Goal: Task Accomplishment & Management: Use online tool/utility

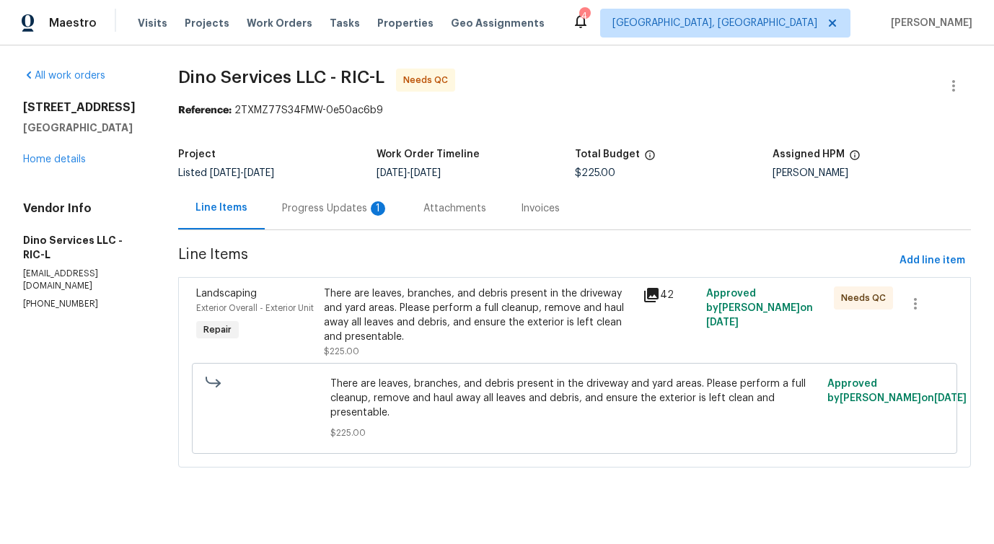
click at [372, 206] on div "1" at bounding box center [378, 208] width 14 height 14
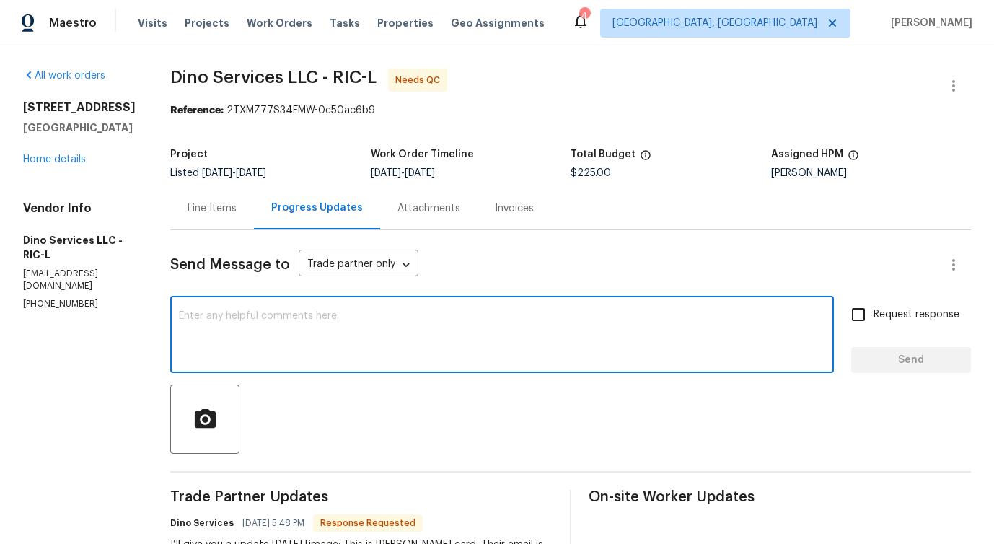
click at [402, 337] on textarea at bounding box center [502, 336] width 646 height 50
click at [322, 336] on textarea at bounding box center [502, 336] width 646 height 50
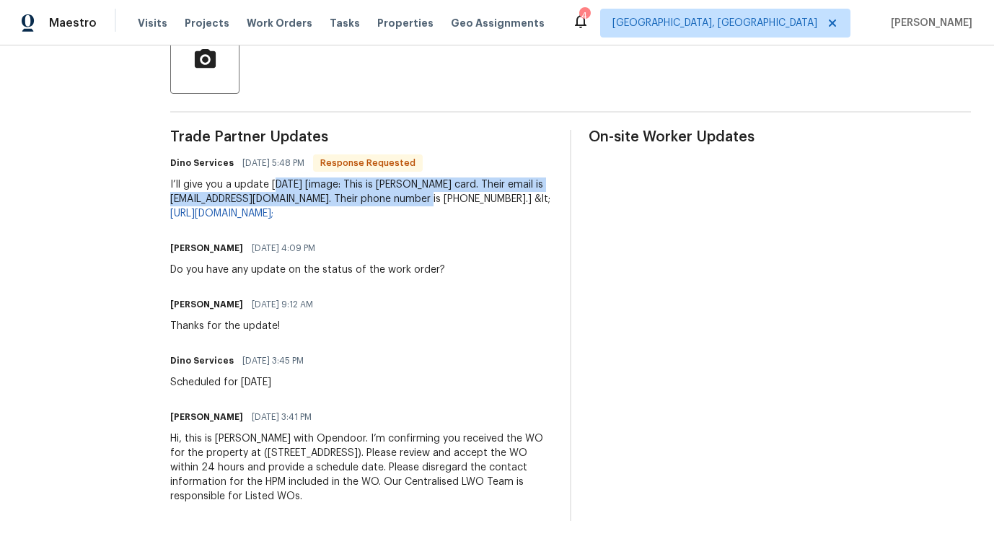
drag, startPoint x: 265, startPoint y: 183, endPoint x: 397, endPoint y: 191, distance: 132.9
click at [397, 191] on div "I’ll give you a update tomorrow [image: This is Desiree Salcedo's card. Their e…" at bounding box center [361, 198] width 382 height 43
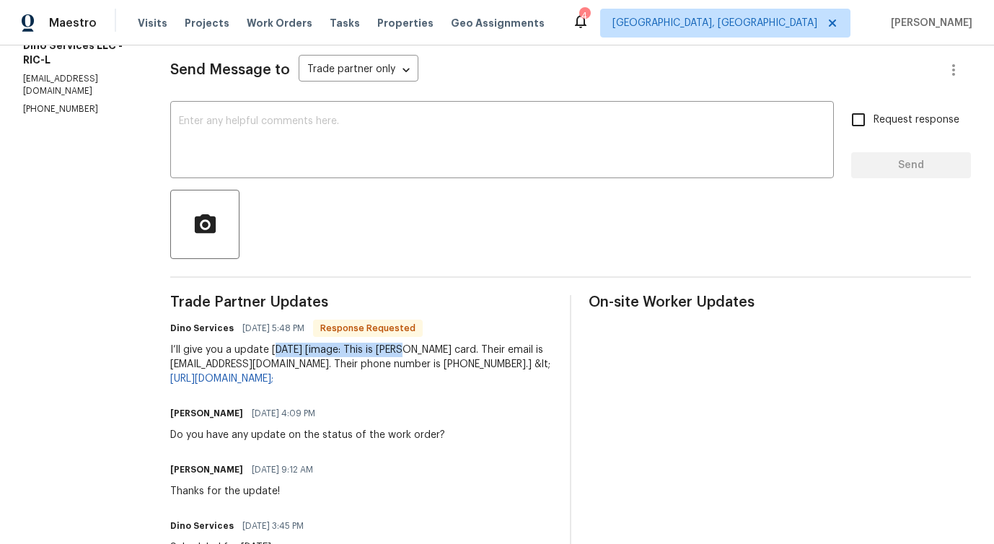
scroll to position [0, 0]
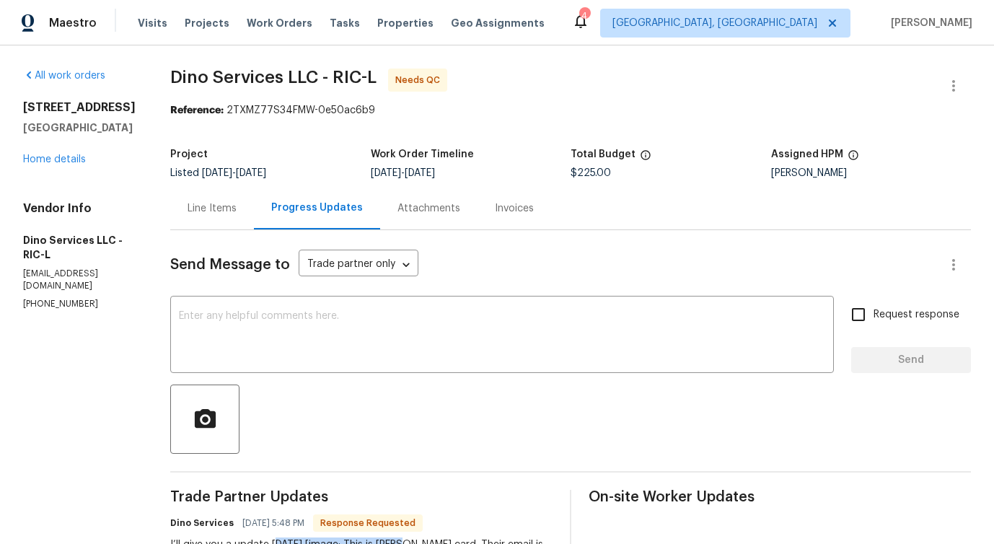
click at [202, 209] on div "Line Items" at bounding box center [211, 208] width 49 height 14
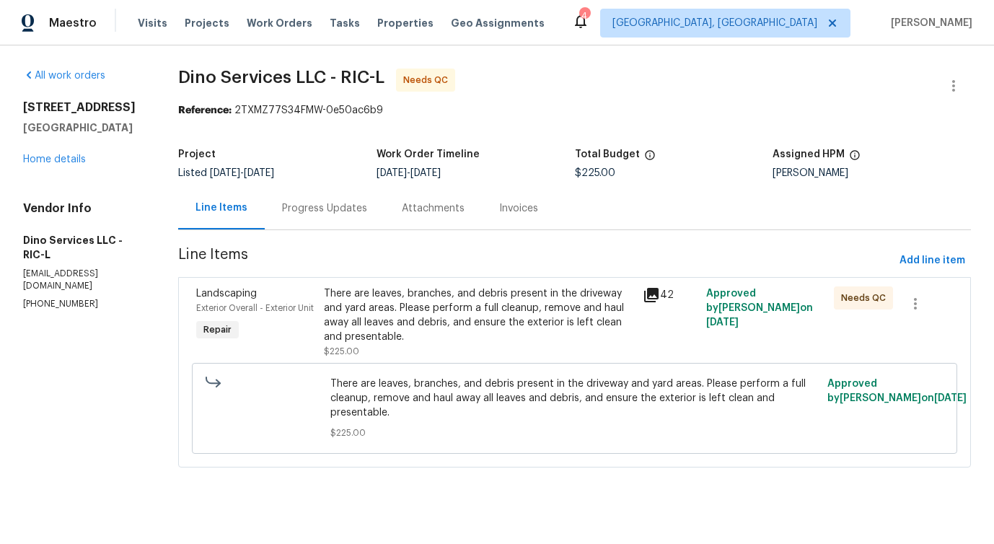
click at [475, 296] on div "There are leaves, branches, and debris present in the driveway and yard areas. …" at bounding box center [479, 315] width 310 height 58
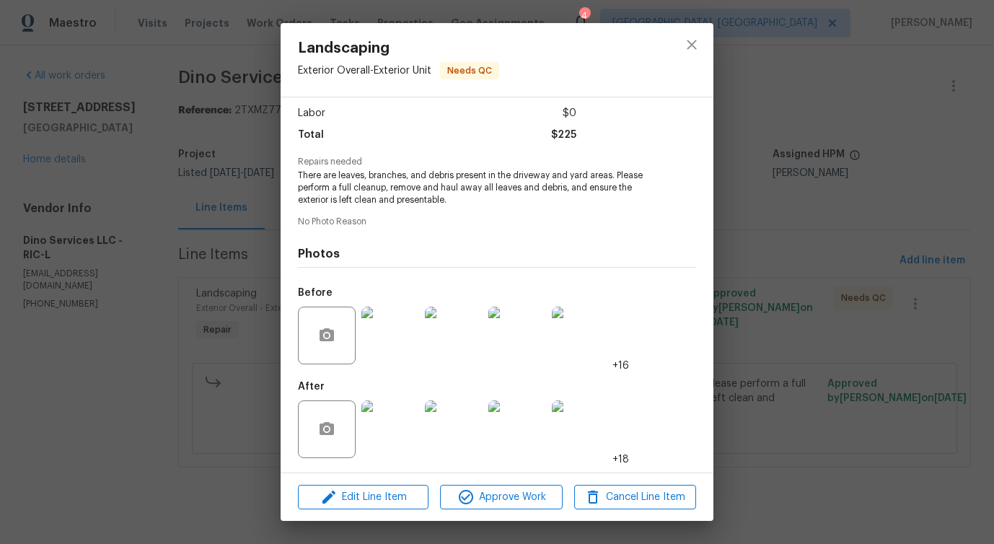
scroll to position [96, 0]
click at [680, 49] on button "close" at bounding box center [691, 44] width 35 height 35
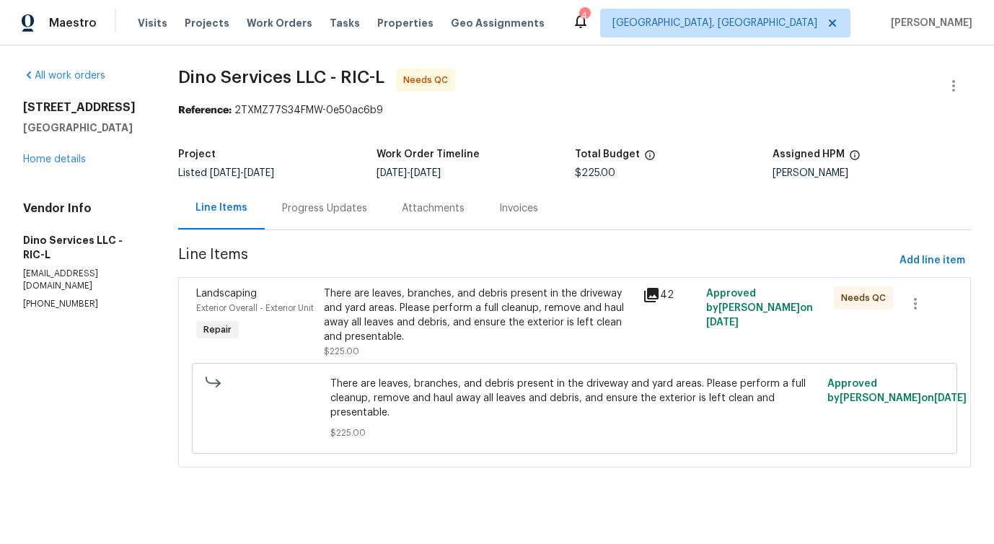
click at [338, 217] on div "Progress Updates" at bounding box center [325, 208] width 120 height 43
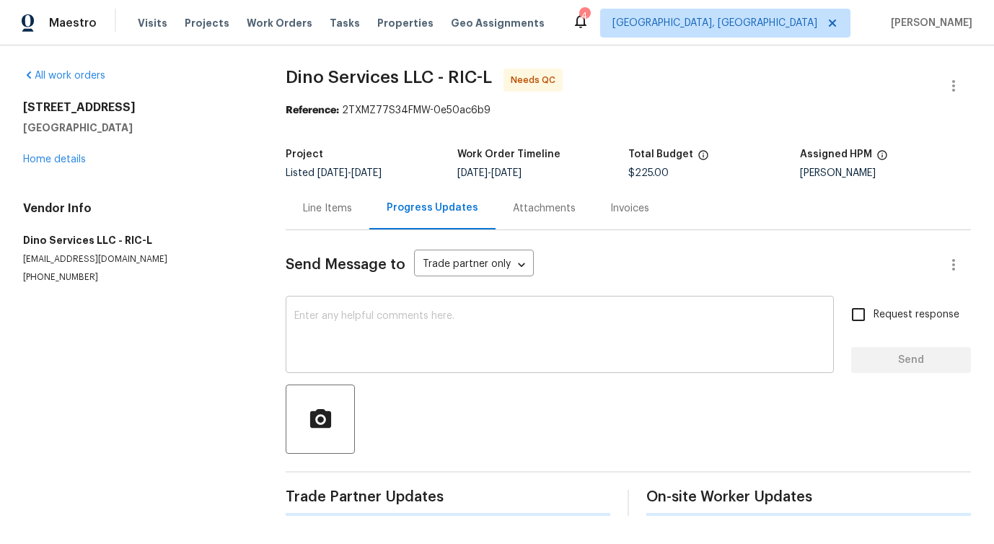
click at [355, 333] on textarea at bounding box center [559, 336] width 531 height 50
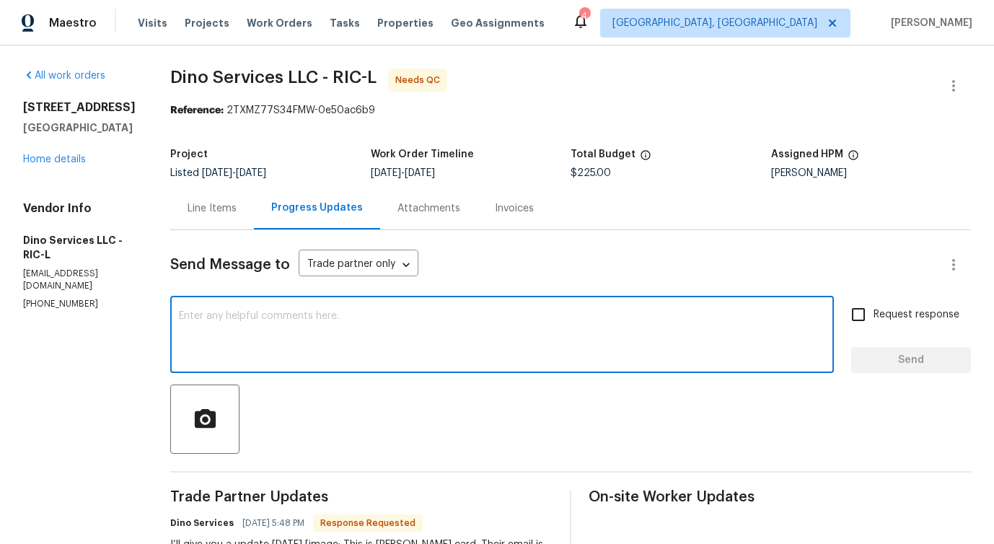
click at [300, 330] on textarea at bounding box center [502, 336] width 646 height 50
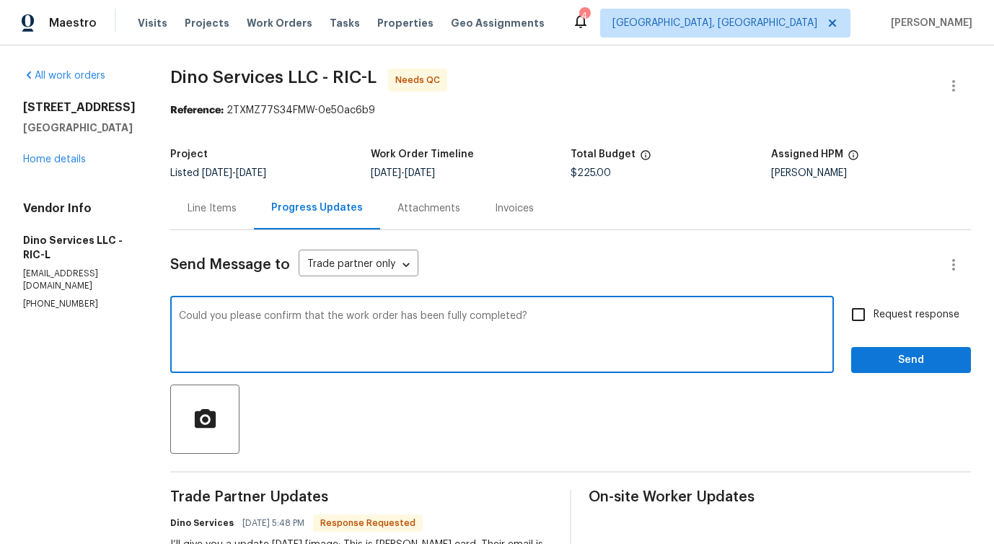
type textarea "Could you please confirm that the work order has been fully completed?"
click at [891, 321] on span "Request response" at bounding box center [916, 314] width 86 height 15
click at [873, 321] on input "Request response" at bounding box center [858, 314] width 30 height 30
checkbox input "true"
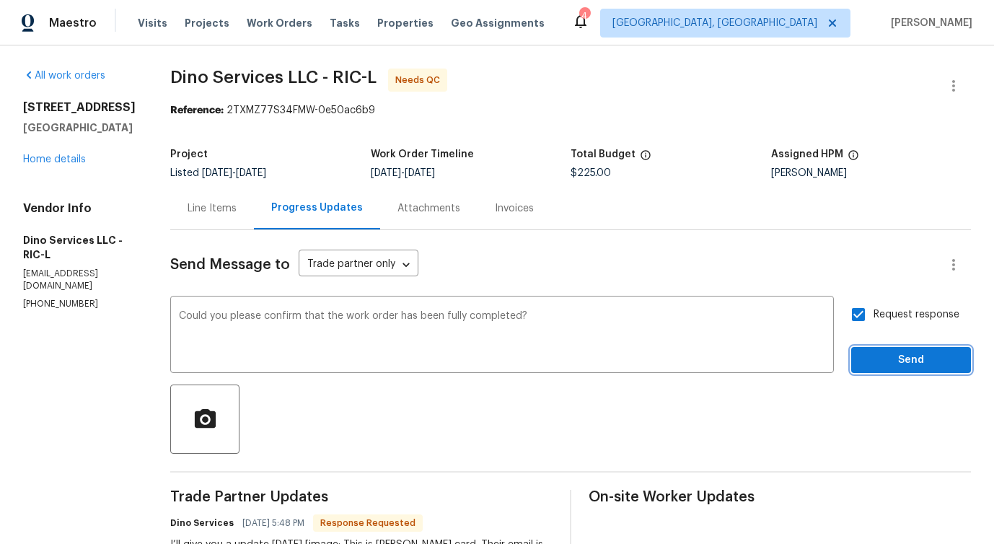
click at [892, 353] on span "Send" at bounding box center [910, 360] width 97 height 18
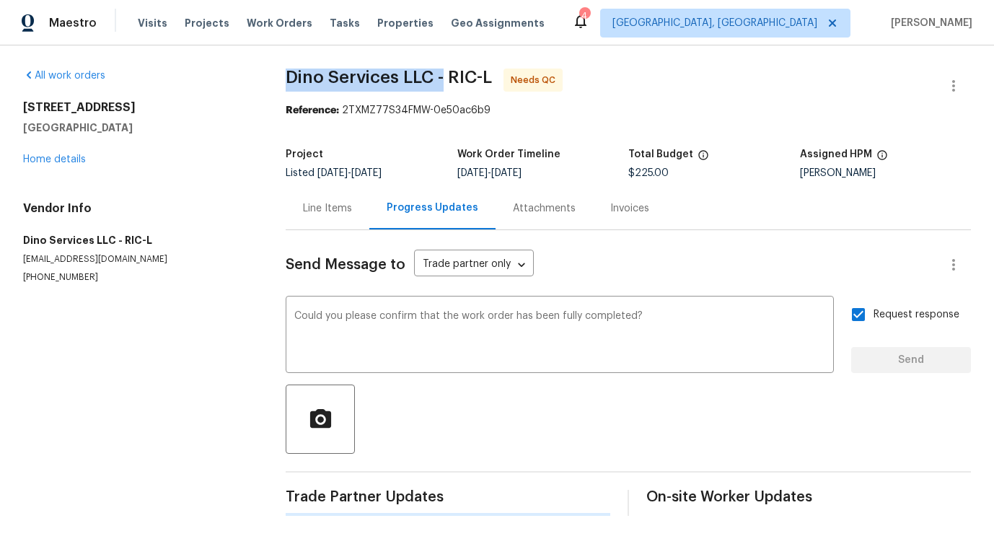
drag, startPoint x: 278, startPoint y: 74, endPoint x: 443, endPoint y: 74, distance: 165.1
click at [443, 74] on div "All work orders 3929 Litchfield Dr Chesterfield, VA 23832 Home details Vendor I…" at bounding box center [497, 291] width 994 height 493
copy span "Dino Services LLC -"
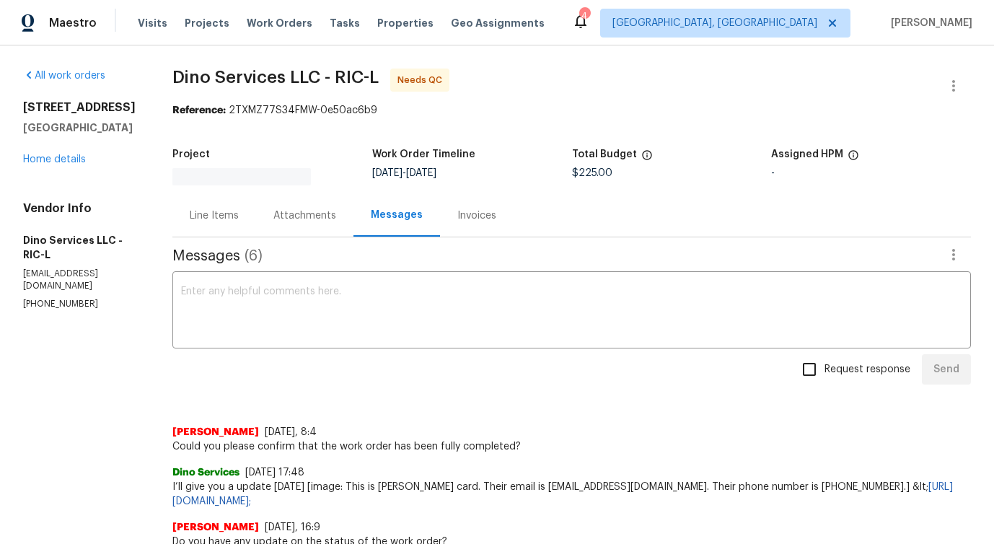
click at [428, 314] on textarea at bounding box center [571, 311] width 781 height 50
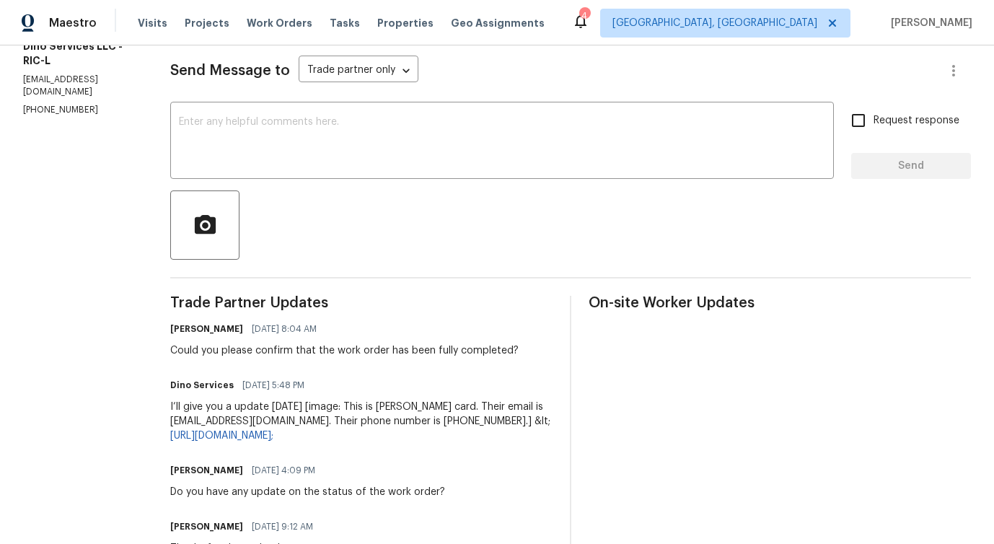
scroll to position [252, 0]
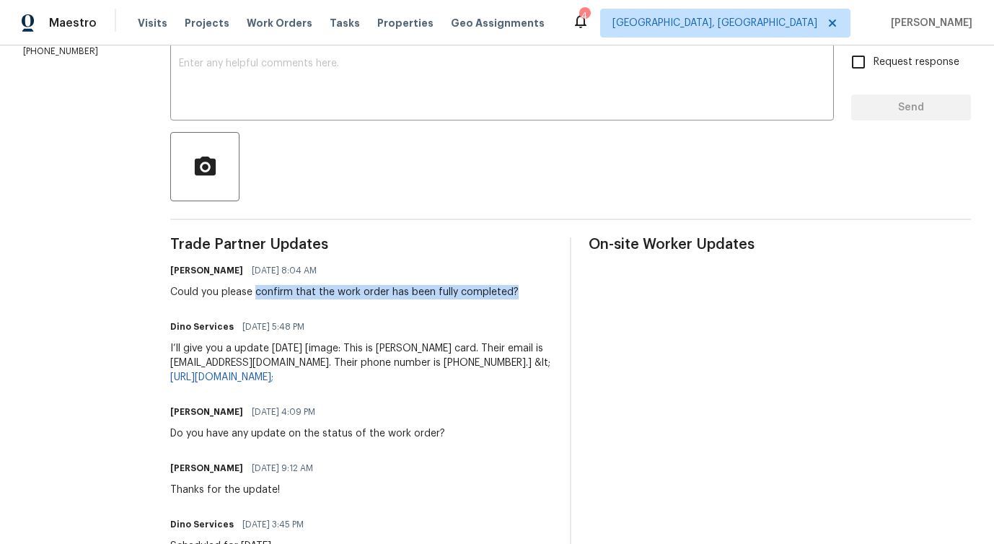
drag, startPoint x: 247, startPoint y: 291, endPoint x: 506, endPoint y: 290, distance: 258.2
click at [506, 290] on div "Pavithra Sekar 09/10/2025 8:04 AM Could you please confirm that the work order …" at bounding box center [361, 279] width 382 height 39
copy div "confirm that the work order has been fully completed?"
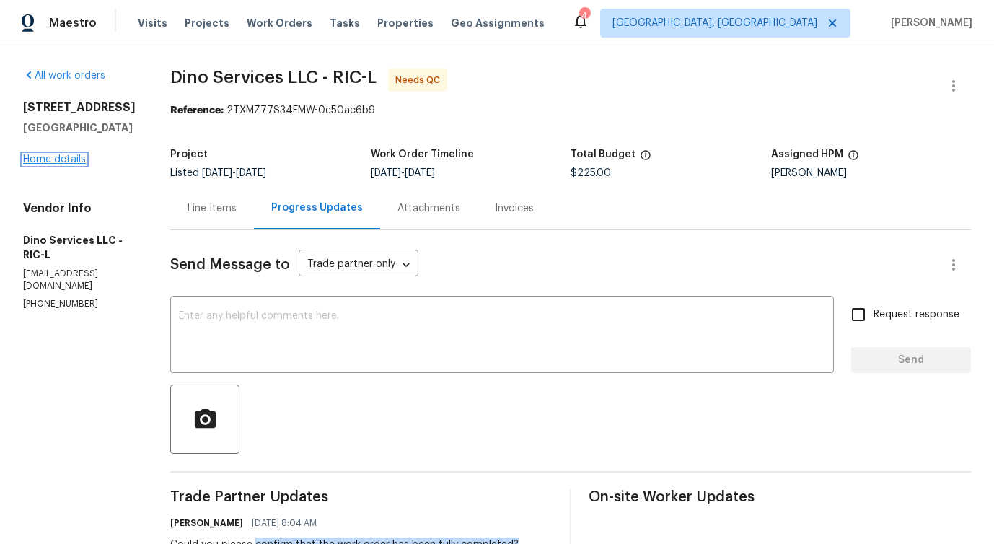
click at [63, 164] on link "Home details" at bounding box center [54, 159] width 63 height 10
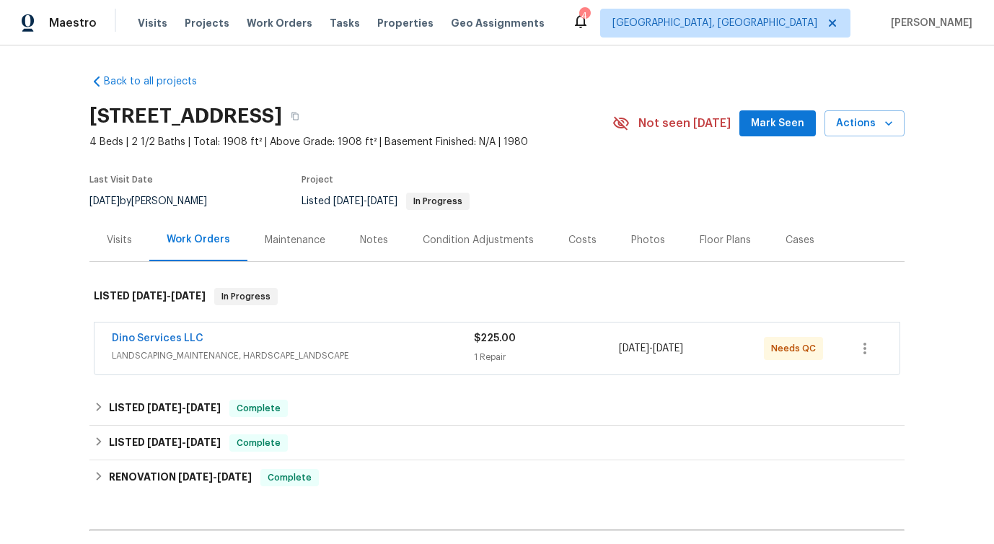
click at [675, 205] on section "3929 Litchfield Dr, Chesterfield, VA 23832 4 Beds | 2 1/2 Baths | Total: 1908 f…" at bounding box center [496, 157] width 815 height 121
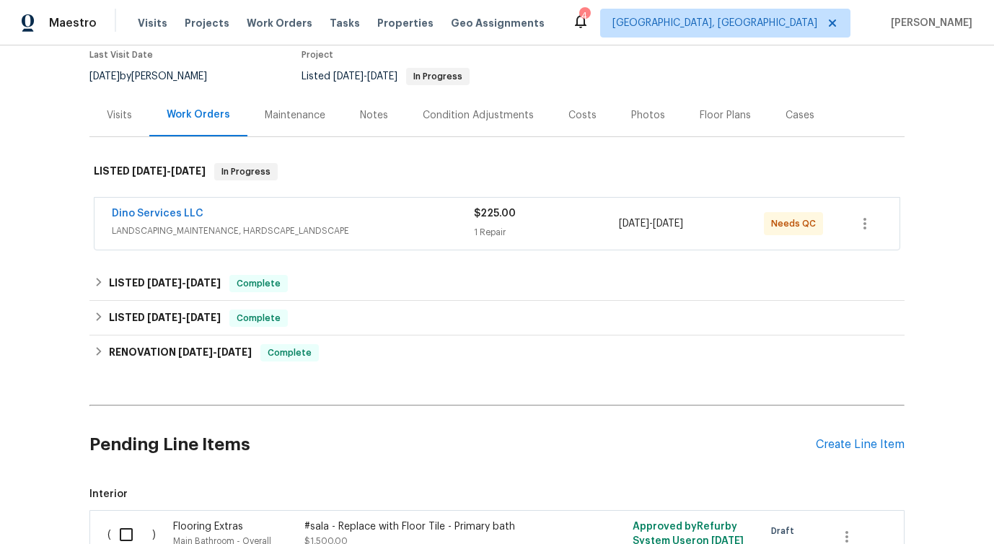
scroll to position [125, 0]
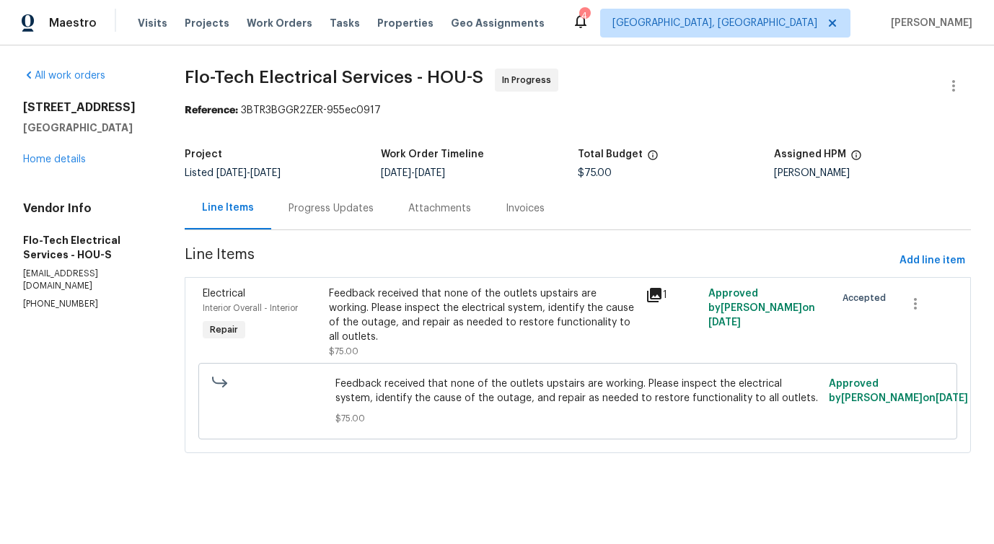
click at [394, 312] on div "Feedback received that none of the outlets upstairs are working. Please inspect…" at bounding box center [482, 315] width 307 height 58
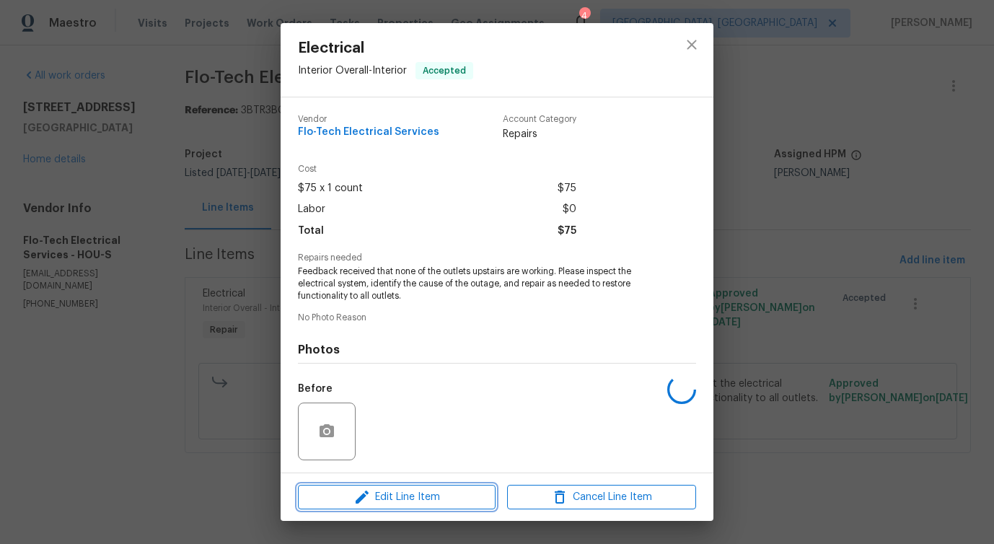
click at [375, 486] on button "Edit Line Item" at bounding box center [397, 497] width 198 height 25
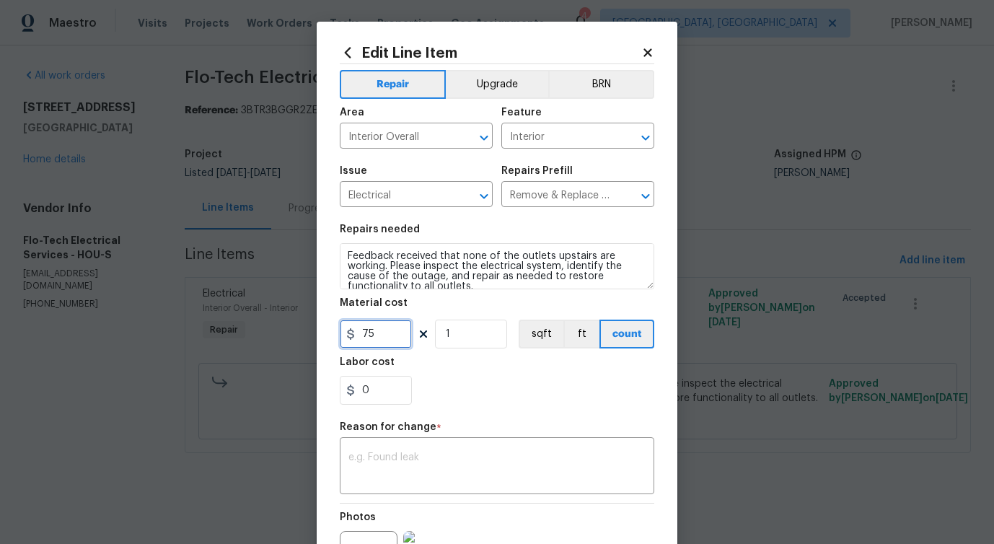
click at [363, 334] on input "75" at bounding box center [376, 333] width 72 height 29
click at [444, 464] on textarea at bounding box center [496, 467] width 297 height 30
type input "427.5"
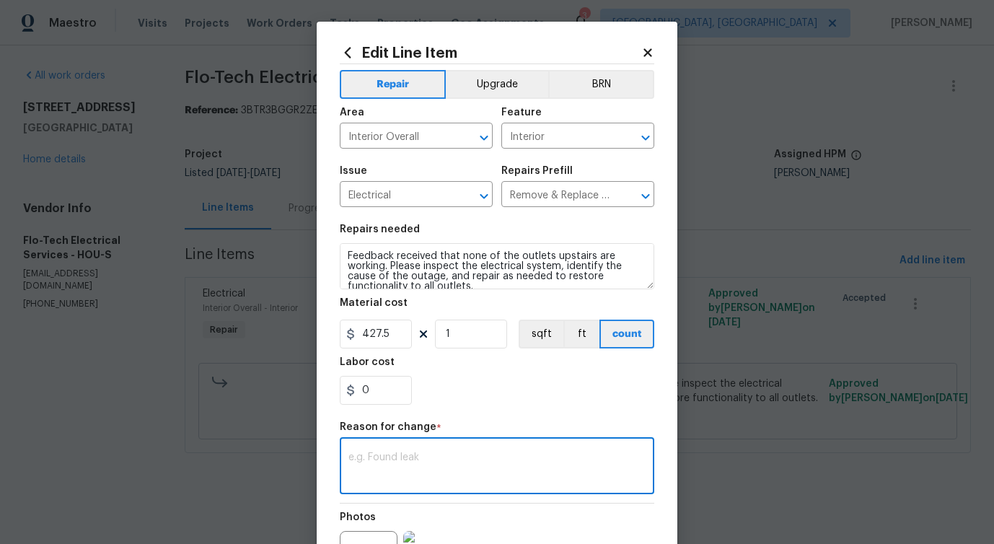
click at [412, 487] on div "x ​" at bounding box center [497, 467] width 314 height 53
paste textarea "(PS) Updated cost per BR team approval."
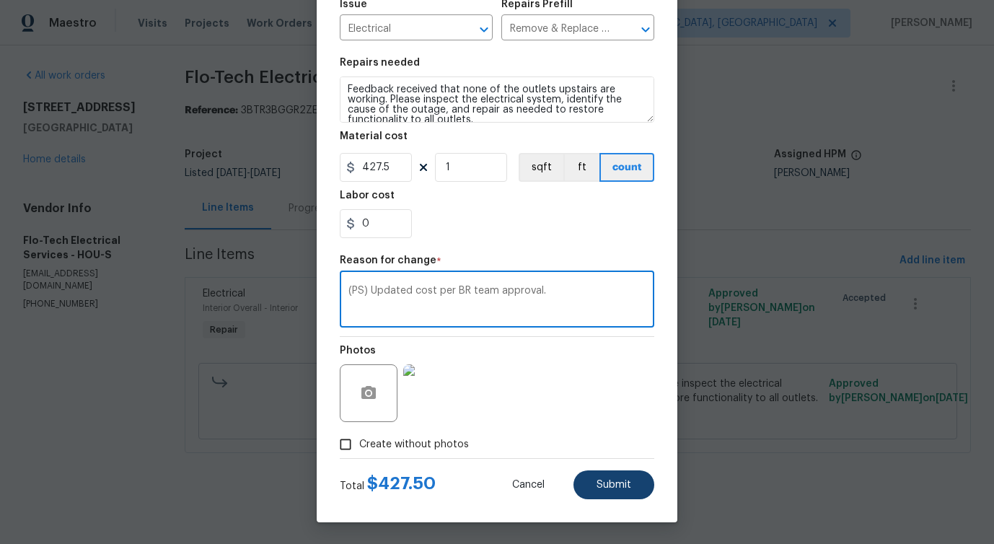
type textarea "(PS) Updated cost per BR team approval."
click at [617, 476] on button "Submit" at bounding box center [613, 484] width 81 height 29
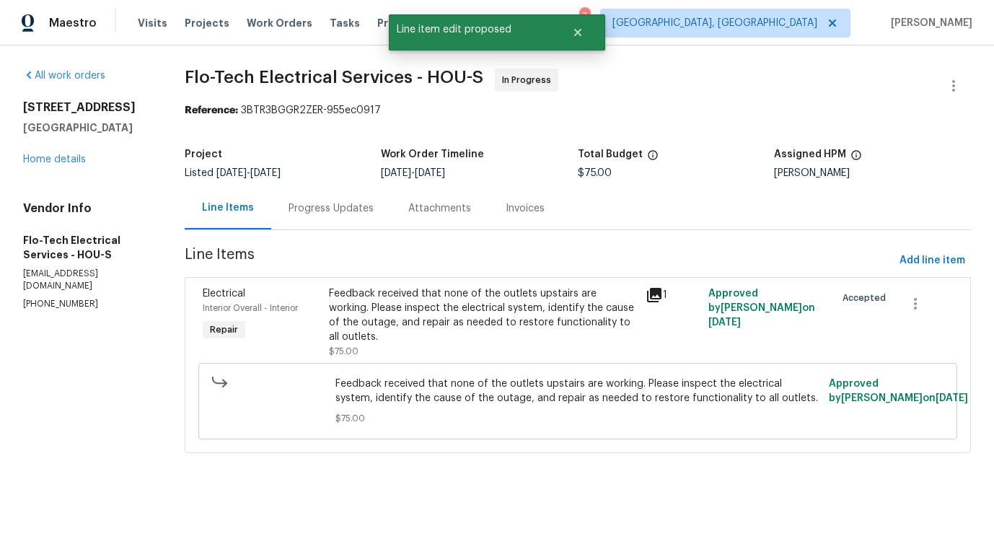
scroll to position [0, 0]
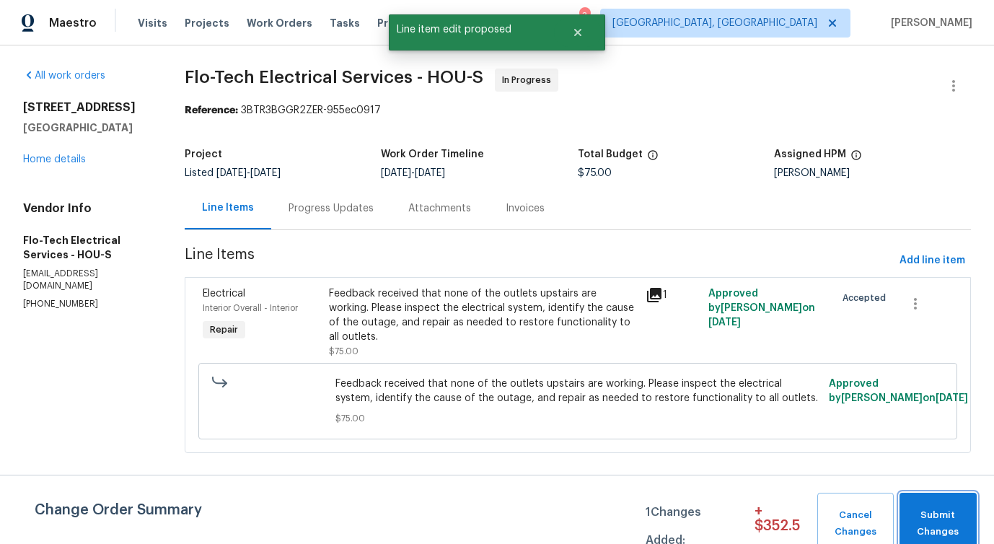
click at [950, 510] on span "Submit Changes" at bounding box center [937, 523] width 63 height 33
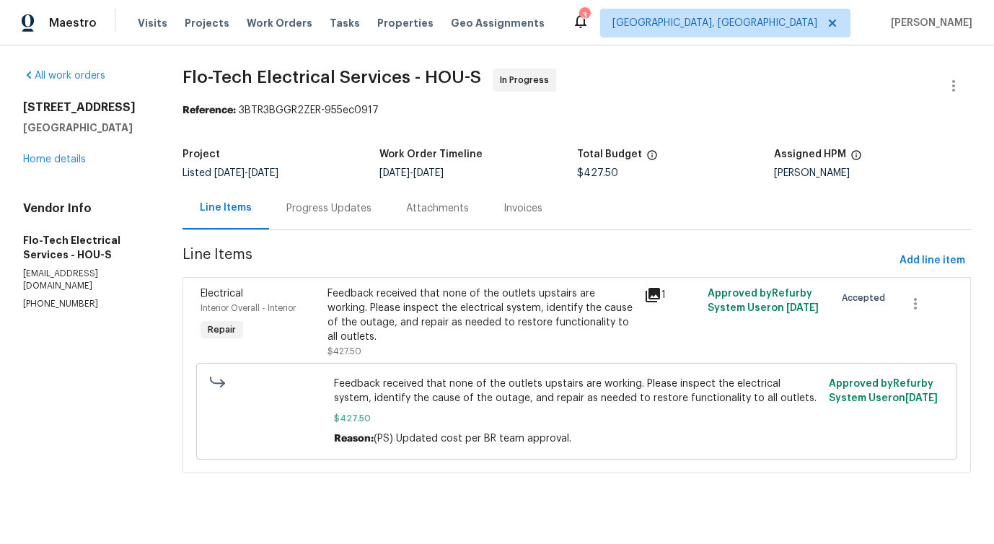
click at [298, 212] on div "Progress Updates" at bounding box center [328, 208] width 85 height 14
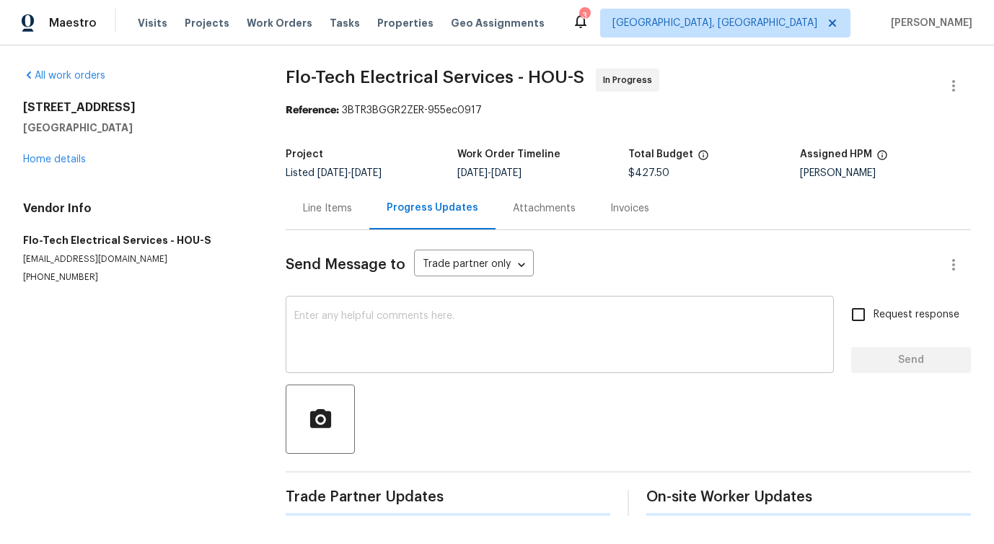
click at [368, 346] on textarea at bounding box center [559, 336] width 531 height 50
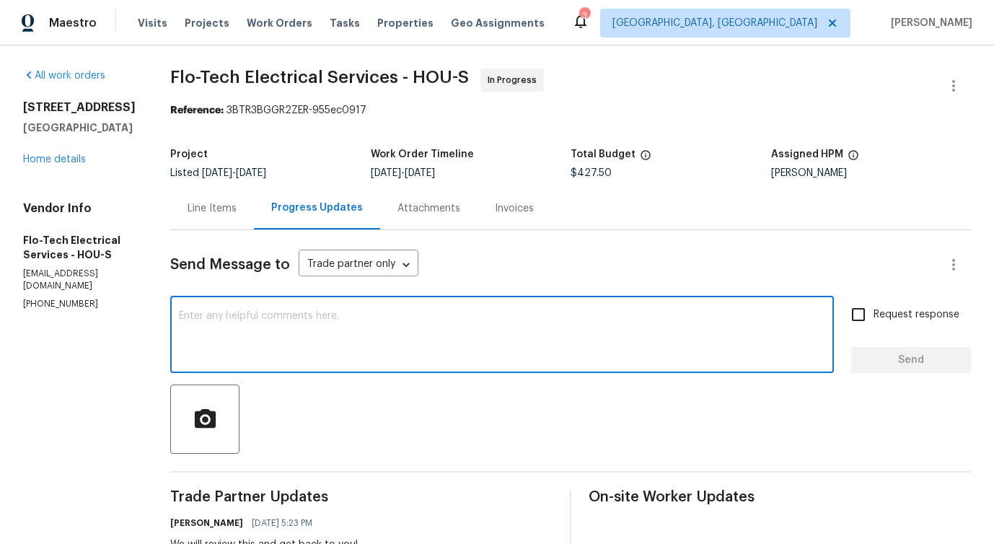
click at [269, 343] on textarea at bounding box center [502, 336] width 646 height 50
type textarea "T"
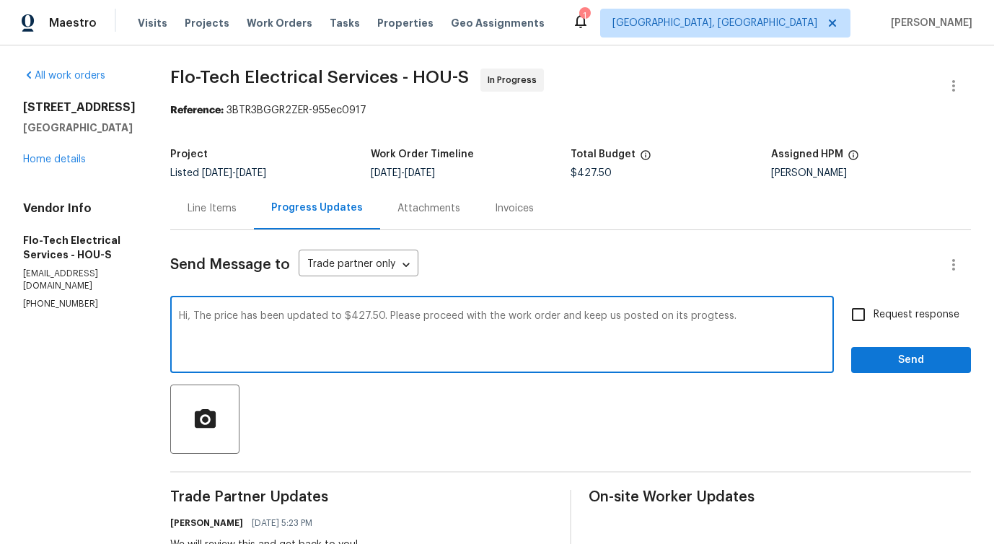
click at [703, 317] on textarea "Hi, The price has been updated to $427.50. Please proceed with the work order a…" at bounding box center [502, 336] width 646 height 50
click at [746, 332] on textarea "Hi, The price has been updated to $427.50. Please proceed with the work order a…" at bounding box center [502, 336] width 646 height 50
type textarea "Hi, The price has been updated to $427.50. Please proceed with the work order a…"
click at [875, 308] on span "Request response" at bounding box center [916, 314] width 86 height 15
click at [873, 308] on input "Request response" at bounding box center [858, 314] width 30 height 30
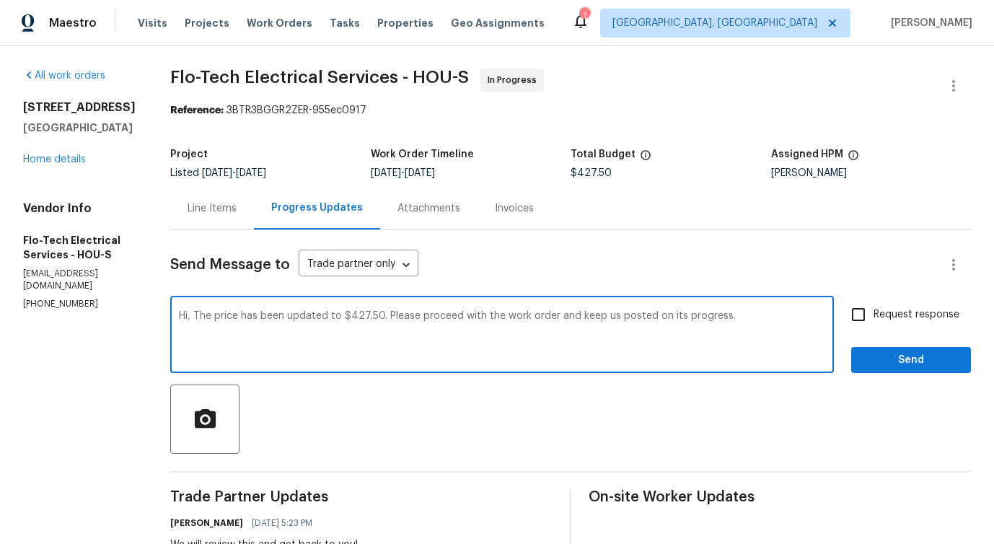
click at [875, 308] on span "Request response" at bounding box center [916, 314] width 86 height 15
click at [873, 308] on input "Request response" at bounding box center [858, 314] width 30 height 30
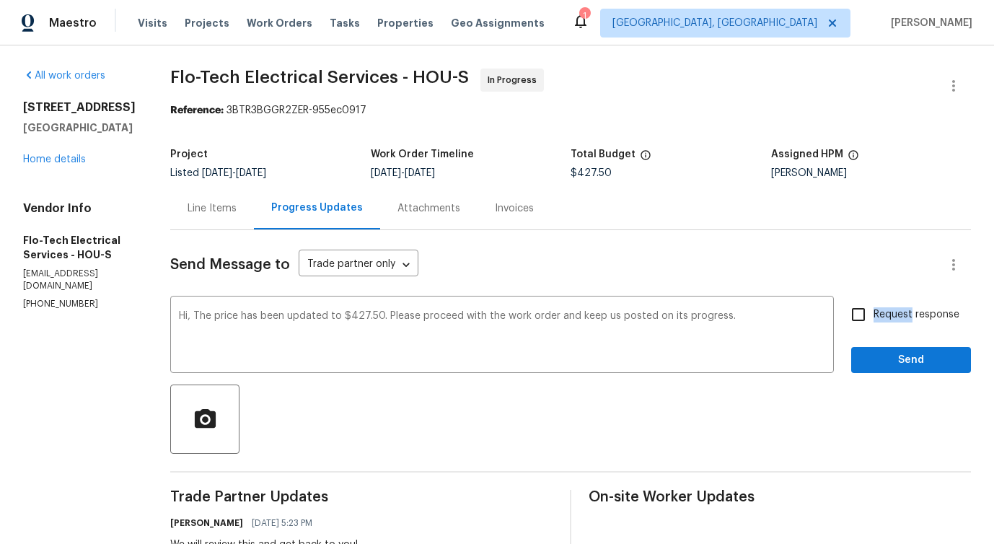
click at [875, 308] on span "Request response" at bounding box center [916, 314] width 86 height 15
click at [873, 308] on input "Request response" at bounding box center [858, 314] width 30 height 30
checkbox input "true"
click at [888, 353] on span "Send" at bounding box center [910, 360] width 97 height 18
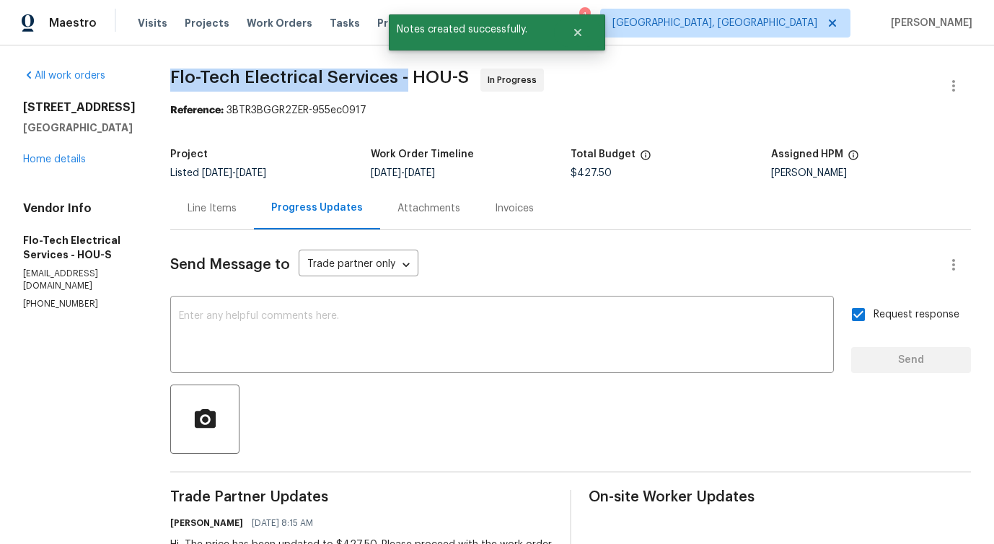
drag, startPoint x: 165, startPoint y: 79, endPoint x: 401, endPoint y: 79, distance: 235.8
copy span "Flo-Tech Electrical Services -"
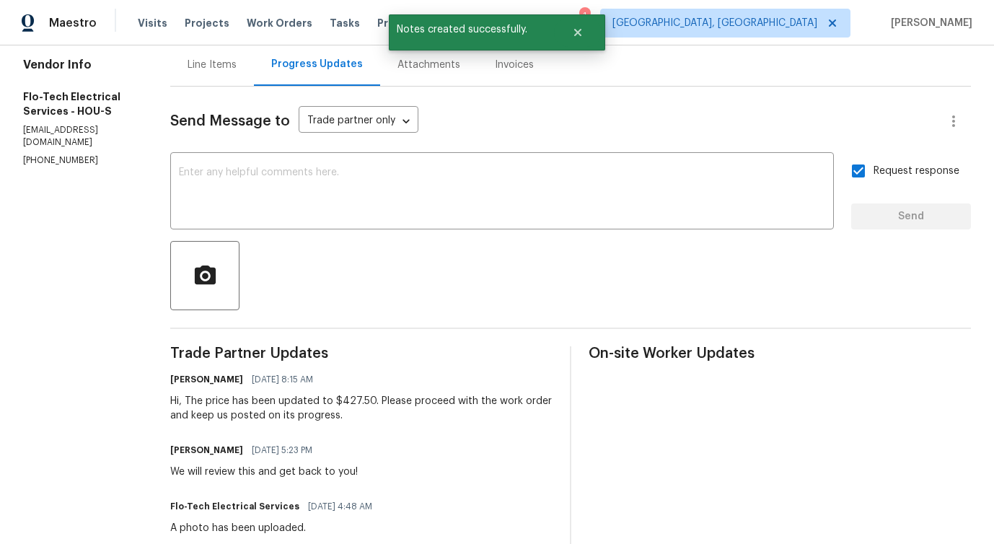
scroll to position [146, 0]
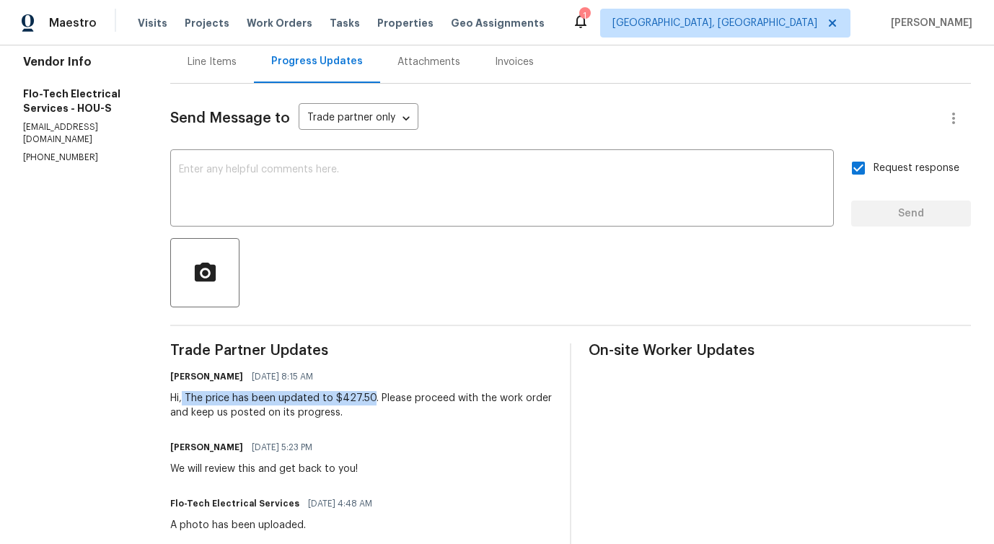
drag, startPoint x: 180, startPoint y: 398, endPoint x: 365, endPoint y: 401, distance: 184.6
click at [365, 401] on div "Hi, The price has been updated to $427.50. Please proceed with the work order a…" at bounding box center [361, 405] width 382 height 29
copy div "The price has been updated to $427.50"
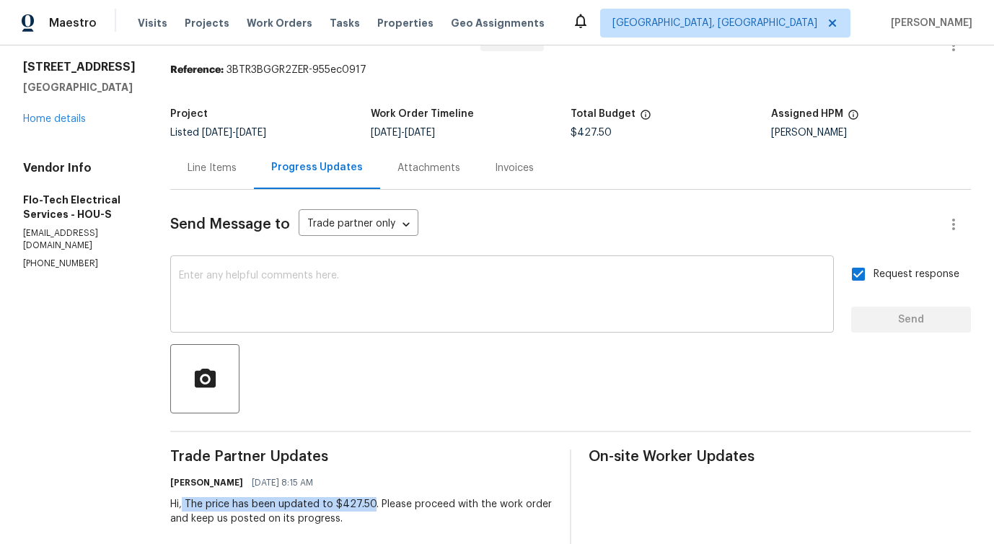
scroll to position [0, 0]
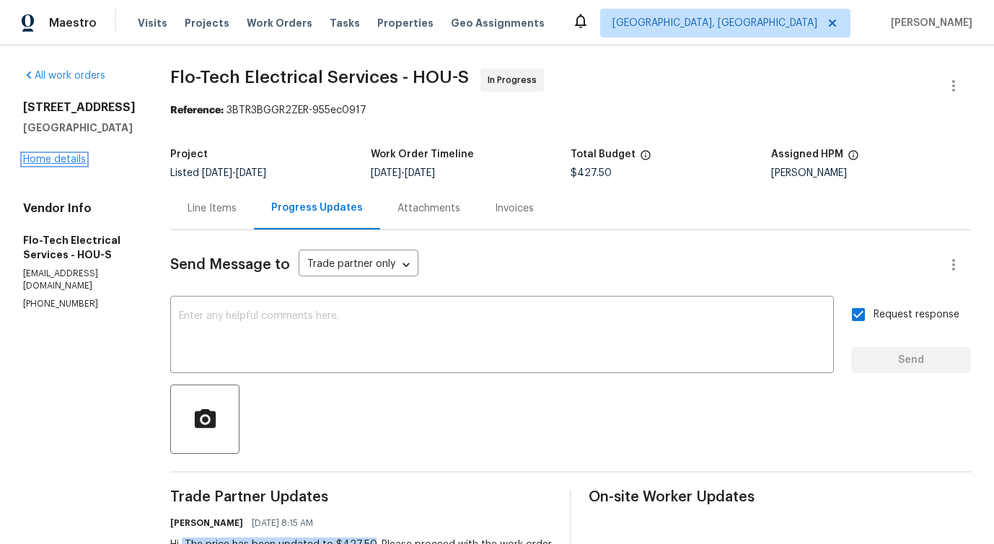
click at [54, 159] on link "Home details" at bounding box center [54, 159] width 63 height 10
